Goal: Task Accomplishment & Management: Complete application form

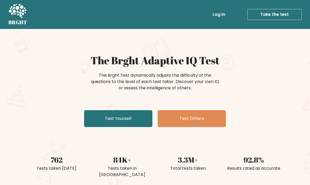
click at [98, 114] on link "Test Yourself" at bounding box center [118, 118] width 68 height 17
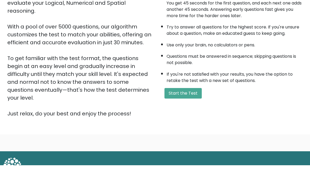
scroll to position [54, 0]
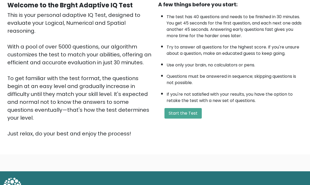
click at [194, 118] on button "Start the Test" at bounding box center [183, 113] width 37 height 11
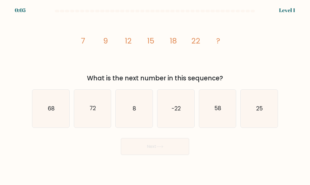
click at [269, 103] on icon "25" at bounding box center [259, 108] width 37 height 37
click at [155, 95] on input "f. 25" at bounding box center [155, 93] width 0 height 3
radio input "true"
click at [183, 150] on button "Next" at bounding box center [155, 146] width 68 height 17
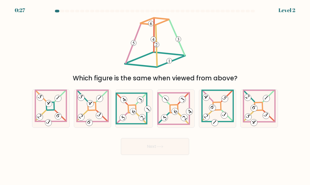
click at [219, 110] on icon at bounding box center [217, 108] width 33 height 38
click at [155, 95] on input "e." at bounding box center [155, 93] width 0 height 3
radio input "true"
click at [183, 153] on button "Next" at bounding box center [155, 146] width 68 height 17
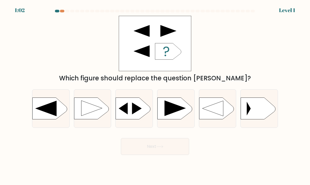
click at [84, 110] on icon at bounding box center [91, 107] width 21 height 15
click at [155, 95] on input "b." at bounding box center [155, 93] width 0 height 3
radio input "true"
click at [184, 149] on button "Next" at bounding box center [155, 146] width 68 height 17
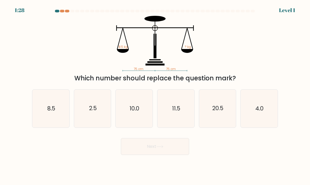
click at [220, 104] on icon "20.5" at bounding box center [217, 108] width 37 height 37
click at [155, 95] on input "e. 20.5" at bounding box center [155, 93] width 0 height 3
radio input "true"
click at [185, 151] on button "Next" at bounding box center [155, 146] width 68 height 17
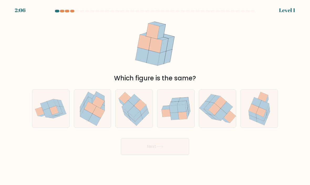
click at [92, 106] on icon at bounding box center [92, 101] width 8 height 9
click at [155, 95] on input "b." at bounding box center [155, 93] width 0 height 3
radio input "true"
click at [180, 155] on button "Next" at bounding box center [155, 146] width 68 height 17
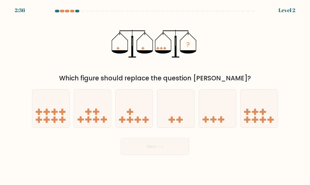
click at [180, 113] on icon at bounding box center [176, 108] width 37 height 31
click at [155, 95] on input "d." at bounding box center [155, 93] width 0 height 3
radio input "true"
click at [178, 155] on button "Next" at bounding box center [155, 146] width 68 height 17
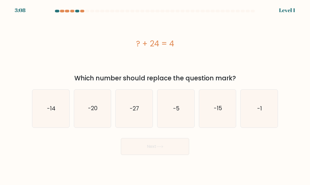
click at [86, 105] on icon "-20" at bounding box center [92, 108] width 37 height 37
click at [155, 95] on input "b. -20" at bounding box center [155, 93] width 0 height 3
radio input "true"
click at [178, 153] on button "Next" at bounding box center [155, 146] width 68 height 17
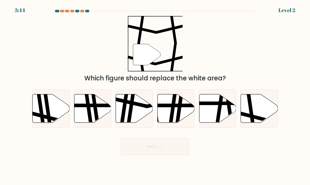
click at [38, 113] on icon at bounding box center [51, 108] width 37 height 28
click at [155, 95] on input "a." at bounding box center [155, 93] width 0 height 3
radio input "true"
click at [37, 118] on icon at bounding box center [63, 115] width 74 height 9
click at [155, 95] on input "a." at bounding box center [155, 93] width 0 height 3
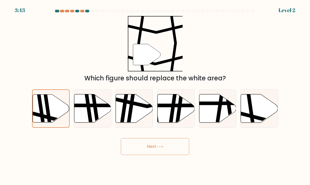
click at [183, 149] on button "Next" at bounding box center [155, 146] width 68 height 17
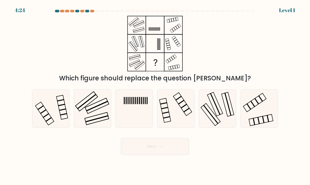
click at [82, 98] on icon at bounding box center [92, 108] width 37 height 37
click at [155, 95] on input "b." at bounding box center [155, 93] width 0 height 3
radio input "true"
click at [180, 155] on button "Next" at bounding box center [155, 146] width 68 height 17
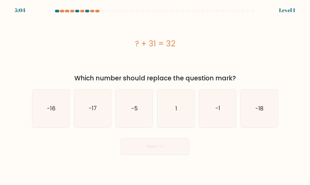
click at [189, 108] on icon "1" at bounding box center [176, 108] width 37 height 37
click at [155, 95] on input "d. 1" at bounding box center [155, 93] width 0 height 3
radio input "true"
click at [185, 155] on button "Next" at bounding box center [155, 146] width 68 height 17
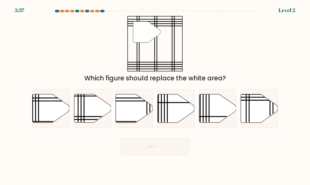
click at [257, 107] on icon at bounding box center [259, 108] width 37 height 28
click at [155, 95] on input "f." at bounding box center [155, 93] width 0 height 3
radio input "true"
click at [186, 150] on button "Next" at bounding box center [155, 146] width 68 height 17
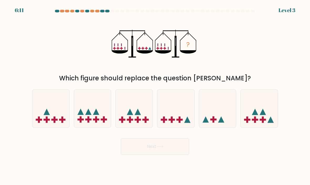
click at [84, 112] on icon at bounding box center [92, 108] width 37 height 31
click at [155, 95] on input "b." at bounding box center [155, 93] width 0 height 3
radio input "true"
click at [184, 152] on button "Next" at bounding box center [155, 146] width 68 height 17
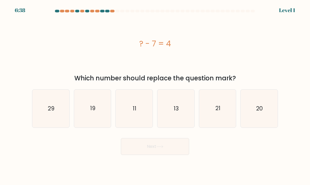
click at [187, 104] on icon "13" at bounding box center [176, 108] width 37 height 37
click at [155, 95] on input "d. 13" at bounding box center [155, 93] width 0 height 3
radio input "true"
click at [175, 150] on button "Next" at bounding box center [155, 146] width 68 height 17
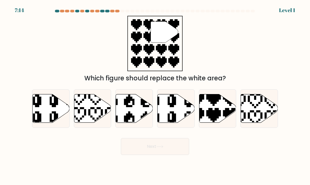
click at [221, 105] on icon at bounding box center [217, 108] width 37 height 28
click at [155, 95] on input "e." at bounding box center [155, 93] width 0 height 3
radio input "true"
click at [181, 155] on button "Next" at bounding box center [155, 146] width 68 height 17
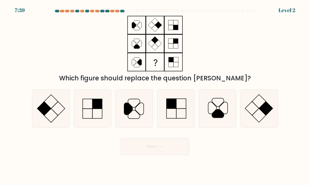
click at [263, 101] on icon at bounding box center [259, 108] width 37 height 37
click at [155, 95] on input "f." at bounding box center [155, 93] width 0 height 3
radio input "true"
click at [260, 108] on icon at bounding box center [259, 108] width 37 height 37
click at [155, 95] on input "f." at bounding box center [155, 93] width 0 height 3
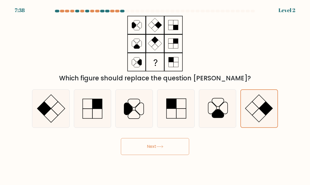
click at [176, 155] on button "Next" at bounding box center [155, 146] width 68 height 17
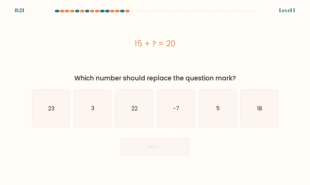
click at [224, 107] on icon "5" at bounding box center [217, 108] width 37 height 37
click at [155, 95] on input "e. 5" at bounding box center [155, 93] width 0 height 3
radio input "true"
click at [183, 155] on button "Next" at bounding box center [155, 146] width 68 height 17
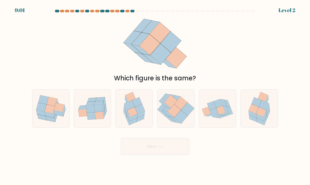
click at [264, 110] on icon at bounding box center [264, 105] width 10 height 10
click at [155, 95] on input "f." at bounding box center [155, 93] width 0 height 3
radio input "true"
click at [183, 155] on button "Next" at bounding box center [155, 146] width 68 height 17
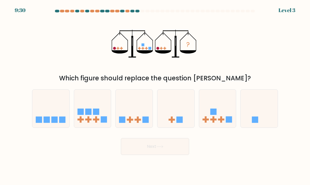
click at [144, 110] on icon at bounding box center [134, 108] width 37 height 31
click at [155, 95] on input "c." at bounding box center [155, 93] width 0 height 3
radio input "true"
click at [177, 155] on button "Next" at bounding box center [155, 146] width 68 height 17
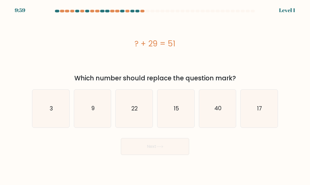
click at [137, 109] on icon "22" at bounding box center [134, 108] width 37 height 37
click at [155, 95] on input "c. 22" at bounding box center [155, 93] width 0 height 3
radio input "true"
click at [184, 153] on button "Next" at bounding box center [155, 146] width 68 height 17
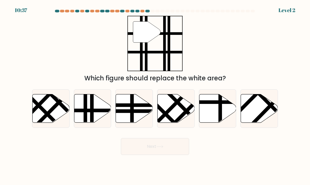
click at [103, 113] on icon at bounding box center [92, 108] width 37 height 28
click at [155, 95] on input "b." at bounding box center [155, 93] width 0 height 3
radio input "true"
click at [181, 155] on button "Next" at bounding box center [155, 146] width 68 height 17
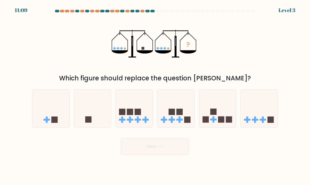
click at [254, 114] on icon at bounding box center [259, 108] width 37 height 31
click at [155, 95] on input "f." at bounding box center [155, 93] width 0 height 3
radio input "true"
click at [176, 151] on button "Next" at bounding box center [155, 146] width 68 height 17
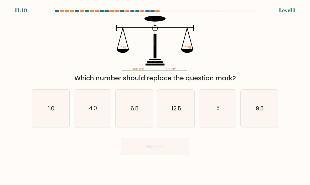
click at [229, 112] on icon "5" at bounding box center [217, 108] width 37 height 37
click at [155, 95] on input "e. 5" at bounding box center [155, 93] width 0 height 3
radio input "true"
click at [174, 155] on button "Next" at bounding box center [155, 146] width 68 height 17
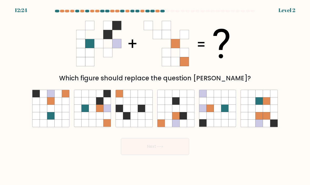
click at [86, 105] on icon at bounding box center [85, 100] width 7 height 7
click at [155, 95] on input "b." at bounding box center [155, 93] width 0 height 3
radio input "true"
click at [164, 149] on button "Next" at bounding box center [155, 146] width 68 height 17
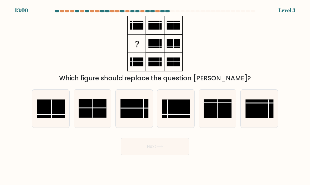
click at [265, 115] on rect at bounding box center [260, 108] width 28 height 19
click at [155, 95] on input "f." at bounding box center [155, 93] width 0 height 3
radio input "true"
click at [173, 154] on button "Next" at bounding box center [155, 146] width 68 height 17
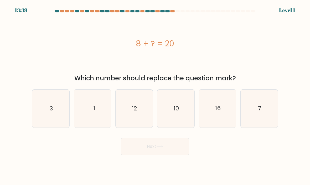
click at [121, 102] on icon "12" at bounding box center [134, 108] width 37 height 37
click at [155, 95] on input "c. 12" at bounding box center [155, 93] width 0 height 3
radio input "true"
click at [180, 152] on button "Next" at bounding box center [155, 146] width 68 height 17
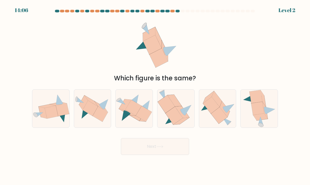
click at [218, 104] on icon at bounding box center [217, 99] width 10 height 16
click at [155, 95] on input "e." at bounding box center [155, 93] width 0 height 3
radio input "true"
click at [149, 155] on button "Next" at bounding box center [155, 146] width 68 height 17
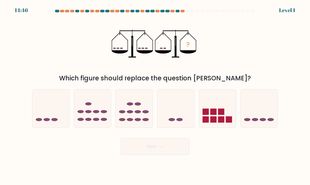
click at [192, 105] on icon at bounding box center [176, 108] width 37 height 31
click at [155, 95] on input "d." at bounding box center [155, 93] width 0 height 3
radio input "true"
click at [179, 153] on button "Next" at bounding box center [155, 146] width 68 height 17
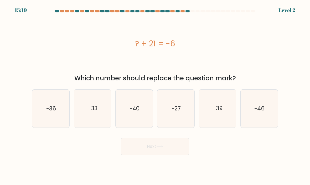
click at [178, 112] on text "-27" at bounding box center [176, 108] width 9 height 8
click at [155, 95] on input "d. -27" at bounding box center [155, 93] width 0 height 3
radio input "true"
click at [183, 155] on button "Next" at bounding box center [155, 146] width 68 height 17
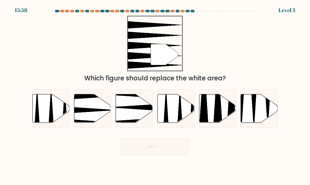
click at [82, 100] on icon at bounding box center [80, 95] width 74 height 9
click at [155, 95] on input "b." at bounding box center [155, 93] width 0 height 3
radio input "true"
click at [180, 155] on button "Next" at bounding box center [155, 146] width 68 height 17
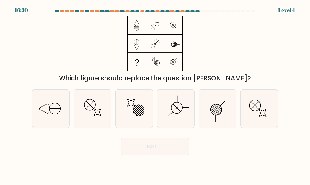
click at [40, 118] on icon at bounding box center [50, 108] width 37 height 37
click at [155, 95] on input "a." at bounding box center [155, 93] width 0 height 3
radio input "true"
click at [162, 148] on icon at bounding box center [159, 146] width 7 height 3
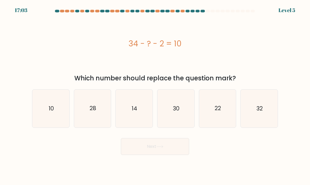
click at [222, 108] on icon "22" at bounding box center [217, 108] width 37 height 37
click at [155, 95] on input "e. 22" at bounding box center [155, 93] width 0 height 3
radio input "true"
click at [224, 118] on icon "22" at bounding box center [218, 108] width 37 height 37
click at [155, 95] on input "e. 22" at bounding box center [155, 93] width 0 height 3
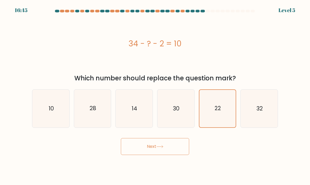
click at [178, 155] on button "Next" at bounding box center [155, 146] width 68 height 17
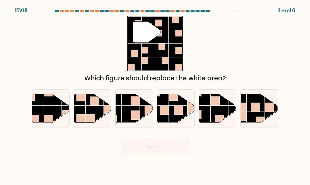
click at [38, 105] on rect at bounding box center [35, 96] width 18 height 18
click at [155, 95] on input "a." at bounding box center [155, 93] width 0 height 3
radio input "true"
click at [86, 105] on rect at bounding box center [95, 96] width 18 height 18
click at [155, 95] on input "b." at bounding box center [155, 93] width 0 height 3
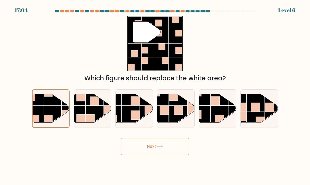
radio input "true"
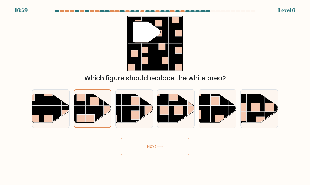
click at [165, 155] on button "Next" at bounding box center [155, 146] width 68 height 17
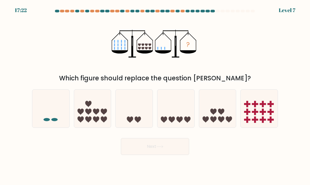
click at [138, 109] on icon at bounding box center [134, 108] width 37 height 31
click at [155, 95] on input "c." at bounding box center [155, 93] width 0 height 3
radio input "true"
click at [171, 155] on button "Next" at bounding box center [155, 146] width 68 height 17
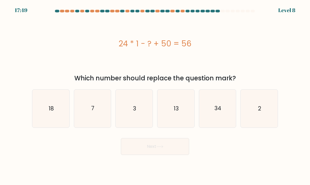
click at [210, 97] on icon "34" at bounding box center [217, 108] width 37 height 37
click at [155, 95] on input "e. 34" at bounding box center [155, 93] width 0 height 3
radio input "true"
click at [171, 145] on button "Next" at bounding box center [155, 146] width 68 height 17
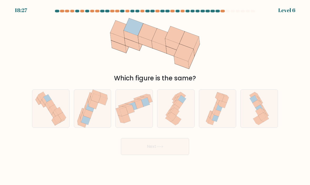
click at [49, 120] on icon at bounding box center [51, 108] width 36 height 38
click at [155, 95] on input "a." at bounding box center [155, 93] width 0 height 3
radio input "true"
click at [160, 155] on button "Next" at bounding box center [155, 146] width 68 height 17
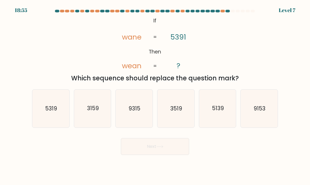
click at [40, 109] on icon "5319" at bounding box center [50, 108] width 37 height 37
click at [155, 95] on input "a. 5319" at bounding box center [155, 93] width 0 height 3
radio input "true"
click at [174, 149] on button "Next" at bounding box center [155, 146] width 68 height 17
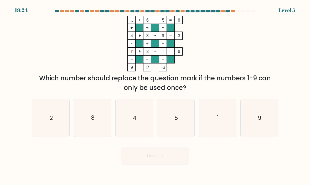
click at [167, 128] on icon "5" at bounding box center [176, 117] width 37 height 37
click at [155, 95] on input "d. 5" at bounding box center [155, 93] width 0 height 3
radio input "true"
click at [186, 128] on icon "5" at bounding box center [176, 117] width 37 height 37
click at [155, 95] on input "d. 5" at bounding box center [155, 93] width 0 height 3
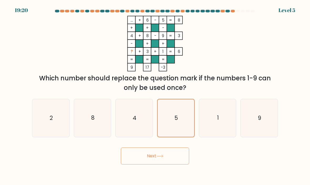
click at [54, 116] on icon "2" at bounding box center [50, 117] width 37 height 37
click at [155, 95] on input "a. 2" at bounding box center [155, 93] width 0 height 3
radio input "true"
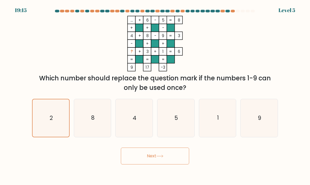
click at [179, 159] on button "Next" at bounding box center [155, 155] width 68 height 17
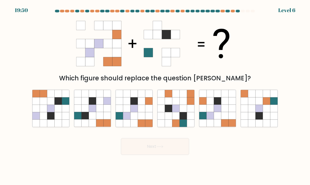
click at [146, 118] on icon at bounding box center [148, 115] width 7 height 7
click at [155, 95] on input "c." at bounding box center [155, 93] width 0 height 3
radio input "true"
click at [171, 155] on button "Next" at bounding box center [155, 146] width 68 height 17
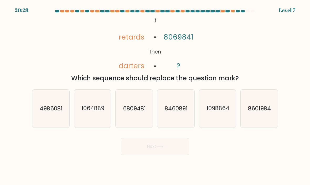
click at [130, 110] on text "6809481" at bounding box center [134, 108] width 23 height 8
click at [155, 95] on input "c. 6809481" at bounding box center [155, 93] width 0 height 3
radio input "true"
click at [168, 155] on button "Next" at bounding box center [155, 146] width 68 height 17
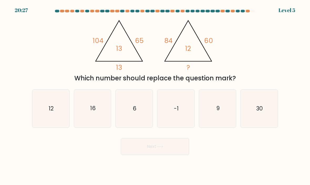
click at [169, 154] on button "Next" at bounding box center [155, 146] width 68 height 17
click at [169, 151] on button "Next" at bounding box center [155, 146] width 68 height 17
click at [119, 119] on icon "6" at bounding box center [134, 108] width 37 height 37
click at [155, 95] on input "c. 6" at bounding box center [155, 93] width 0 height 3
radio input "true"
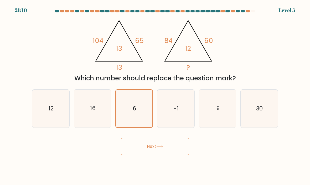
click at [170, 153] on button "Next" at bounding box center [155, 146] width 68 height 17
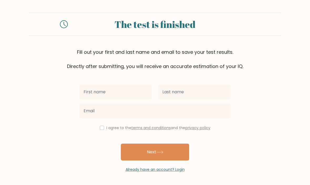
click at [179, 152] on button "Next" at bounding box center [155, 151] width 68 height 17
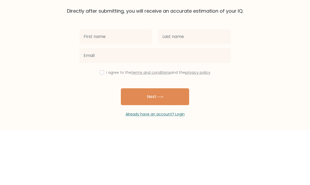
click at [251, 27] on form "The test is finished Fill out your first and last name and email to save your t…" at bounding box center [155, 92] width 310 height 159
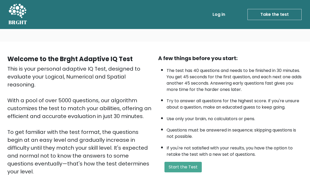
scroll to position [72, 0]
